Goal: Navigation & Orientation: Find specific page/section

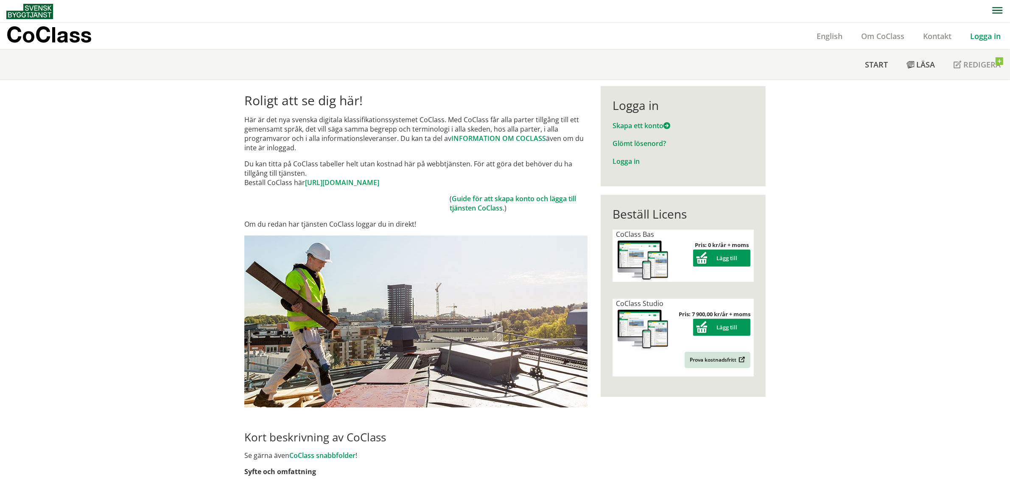
click at [985, 31] on link "Logga in" at bounding box center [985, 36] width 49 height 10
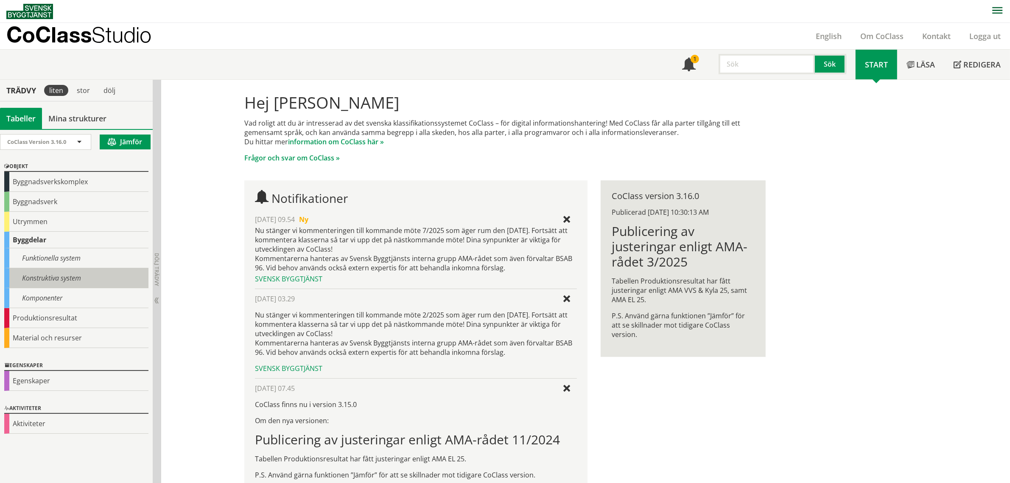
click at [103, 271] on div "Konstruktiva system" at bounding box center [76, 278] width 144 height 20
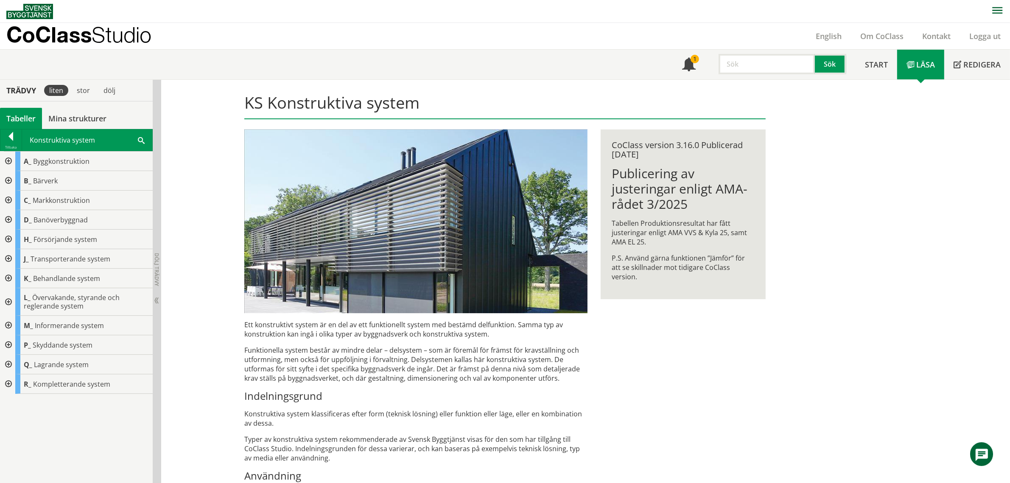
click at [13, 198] on div at bounding box center [7, 200] width 15 height 20
